Goal: Check status: Check status

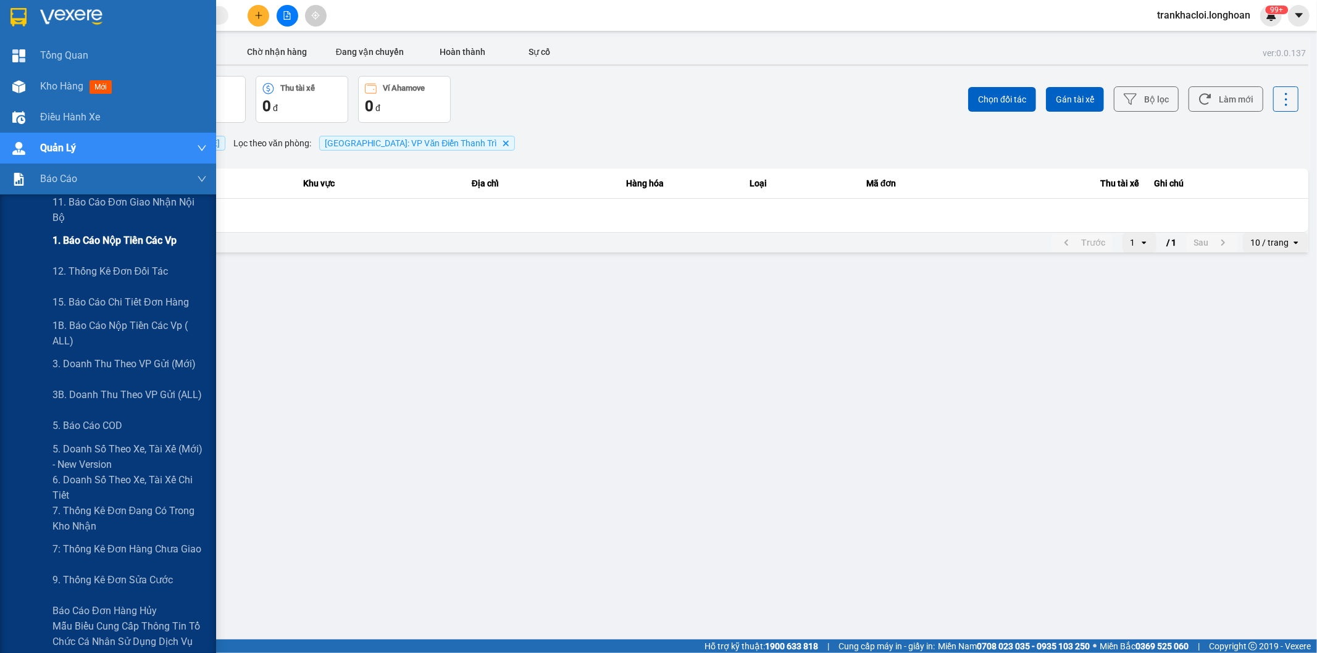
click at [77, 238] on span "1. Báo cáo nộp tiền các vp" at bounding box center [114, 240] width 124 height 15
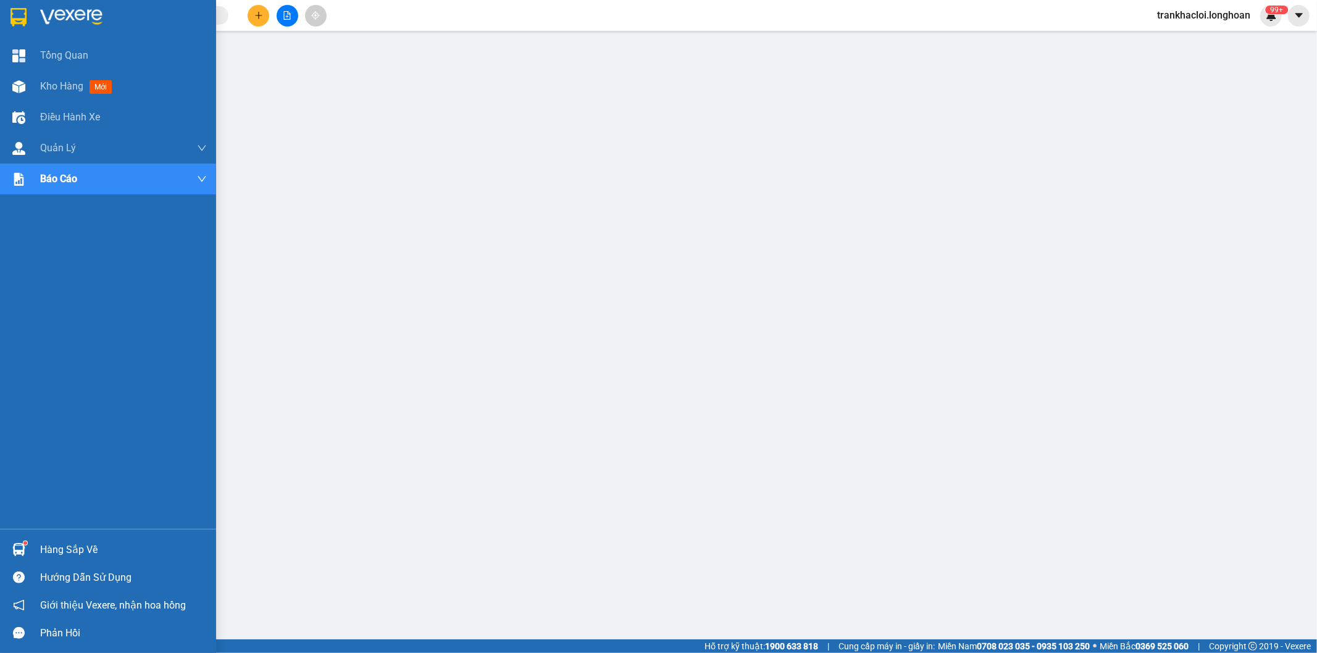
click at [2, 19] on div at bounding box center [108, 20] width 216 height 40
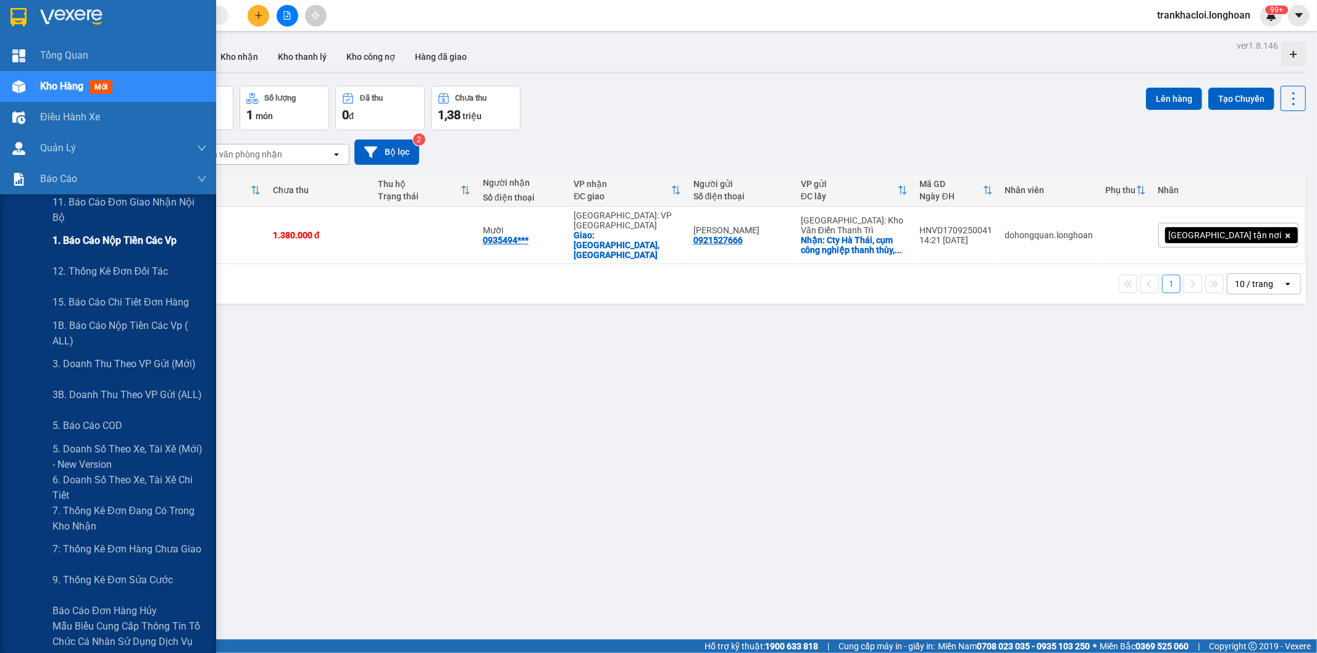
click at [73, 233] on span "1. Báo cáo nộp tiền các vp" at bounding box center [114, 240] width 124 height 15
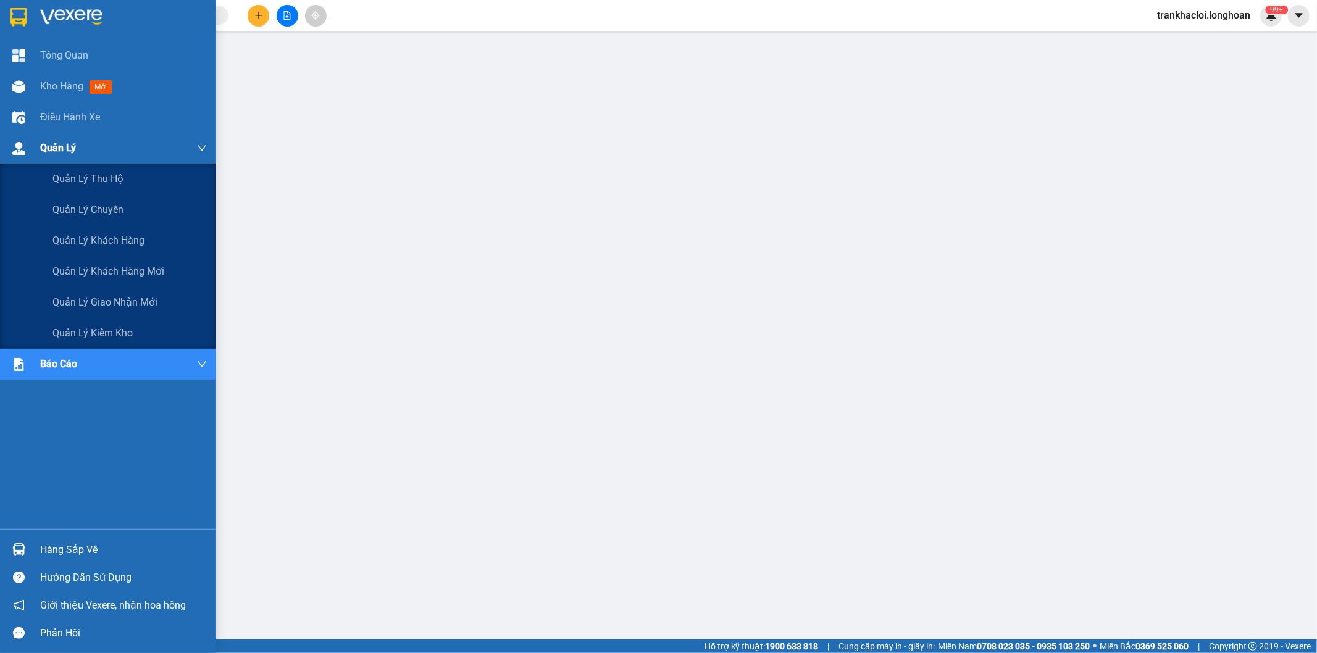
click at [33, 142] on div "Quản Lý" at bounding box center [108, 148] width 216 height 31
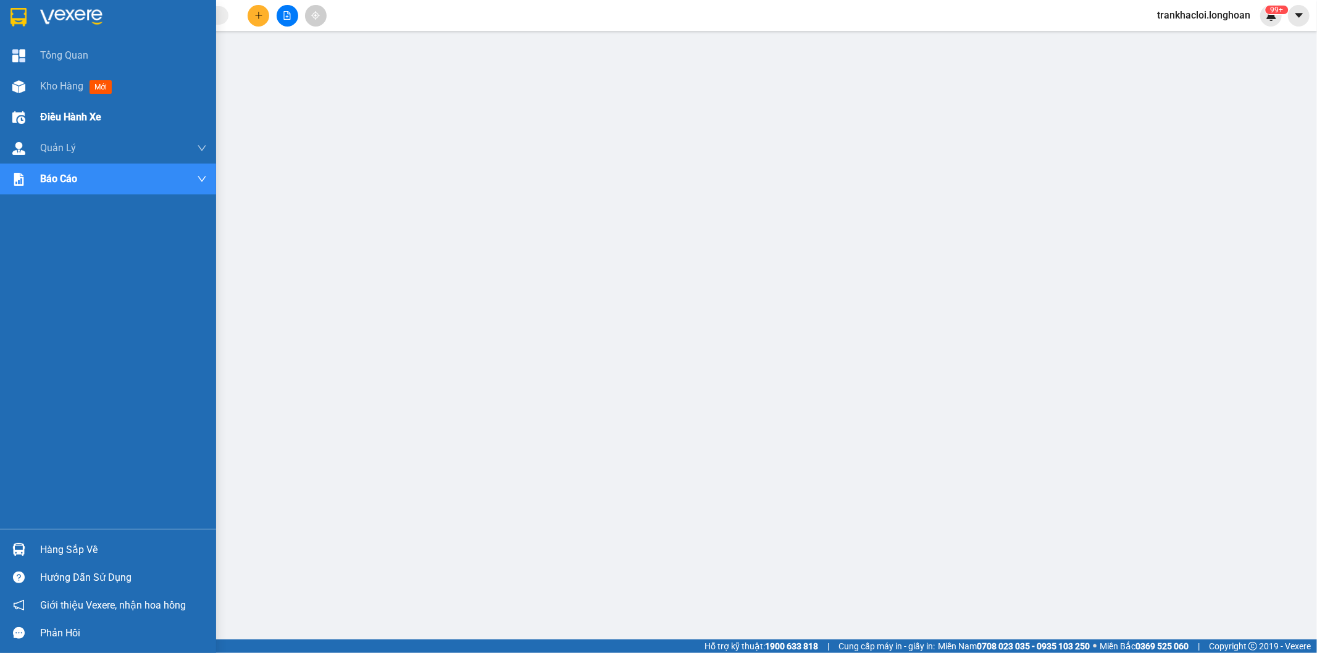
click at [85, 107] on div "Điều hành xe" at bounding box center [123, 117] width 167 height 31
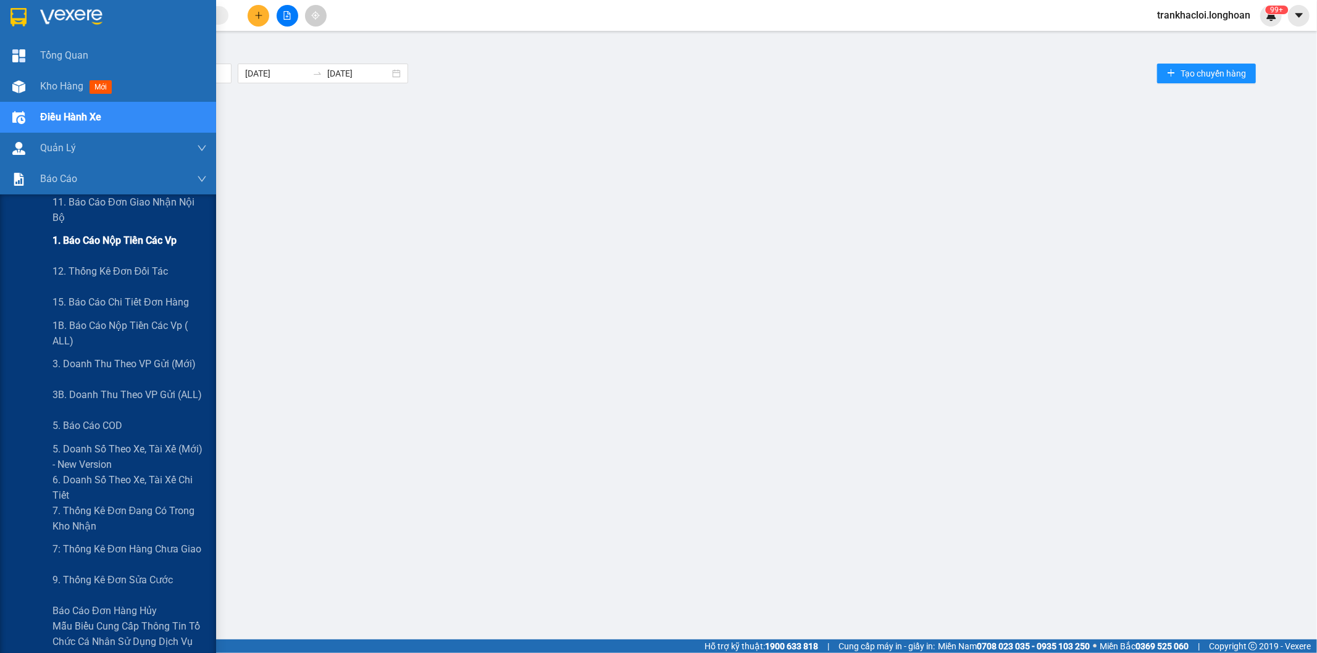
click at [109, 247] on span "1. Báo cáo nộp tiền các vp" at bounding box center [114, 240] width 124 height 15
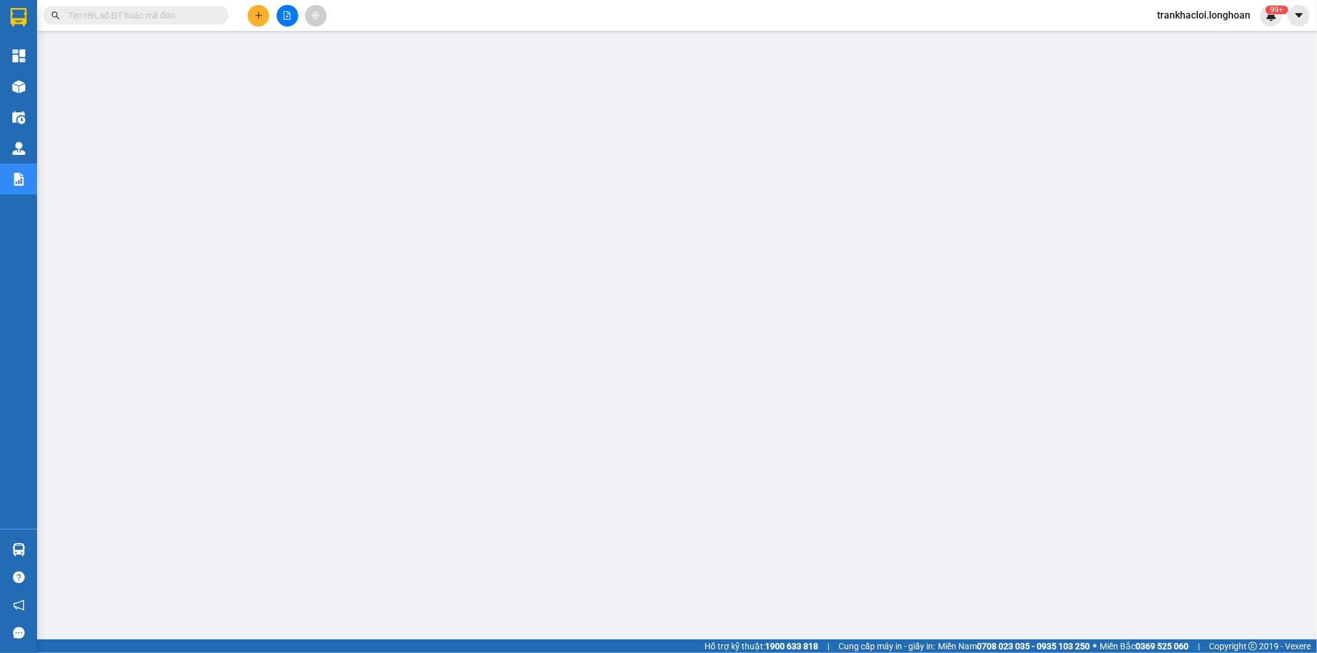
click at [175, 16] on input "text" at bounding box center [141, 16] width 146 height 14
click at [136, 14] on input "text" at bounding box center [141, 16] width 146 height 14
paste input "HCM92609250004"
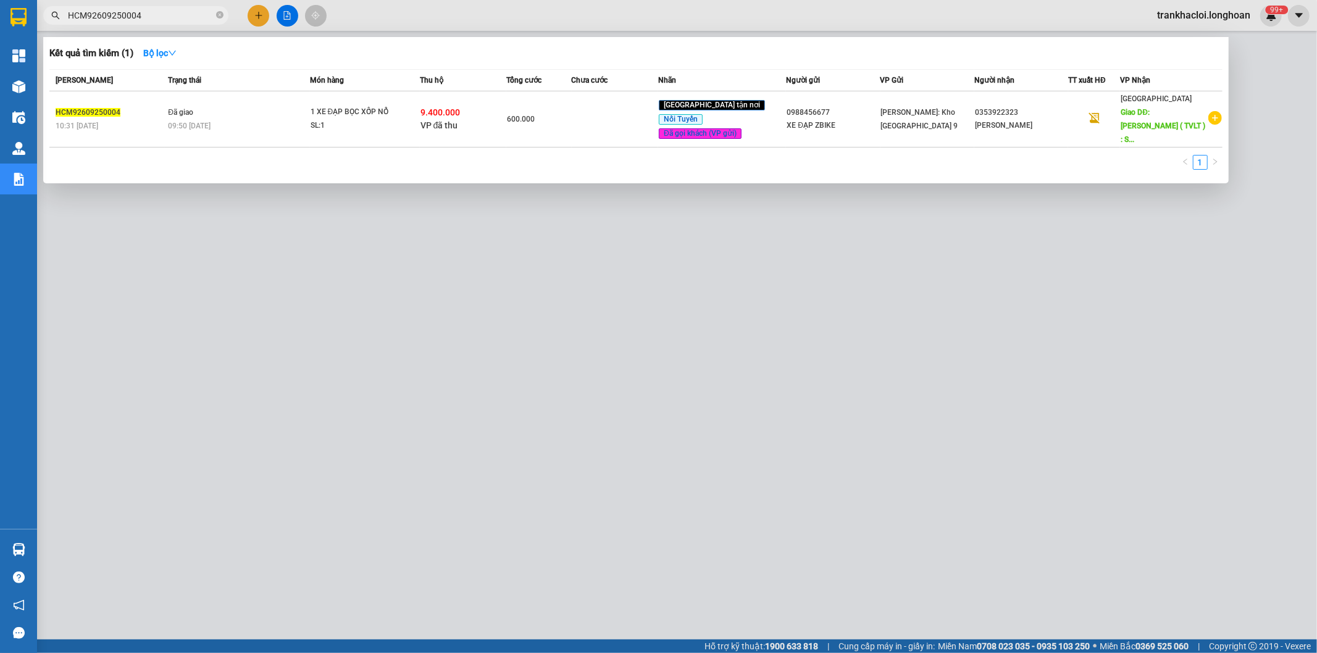
type input "HCM92609250004"
click at [357, 329] on div at bounding box center [658, 326] width 1317 height 653
